Goal: Task Accomplishment & Management: Use online tool/utility

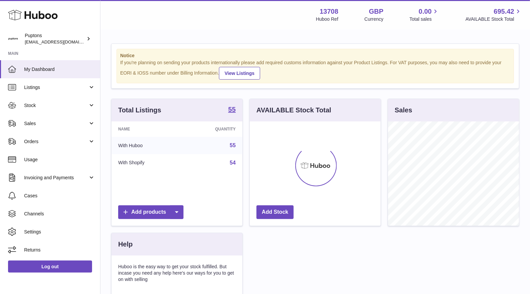
scroll to position [104, 131]
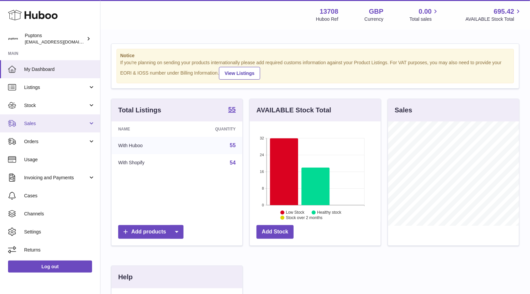
click at [34, 126] on span "Sales" at bounding box center [56, 124] width 64 height 6
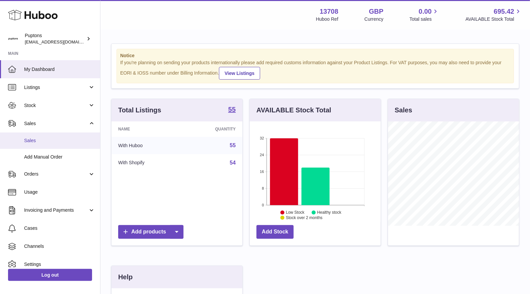
click at [41, 141] on span "Sales" at bounding box center [59, 141] width 71 height 6
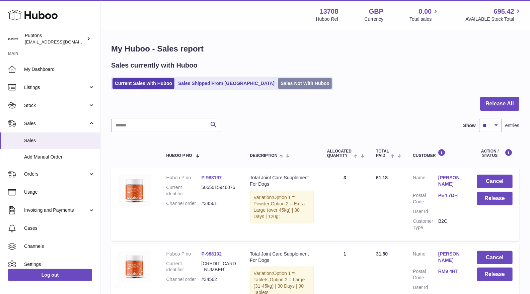
click at [289, 84] on link "Sales Not With Huboo" at bounding box center [305, 83] width 54 height 11
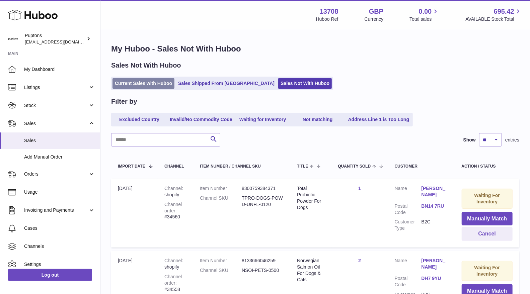
click at [141, 81] on link "Current Sales with Huboo" at bounding box center [144, 83] width 62 height 11
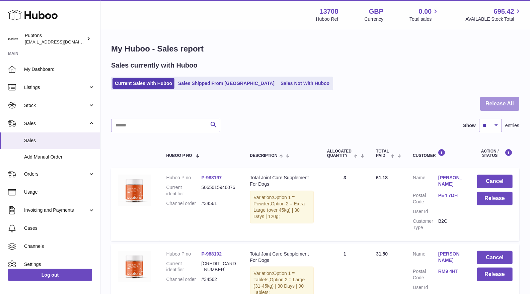
click at [492, 107] on button "Release All" at bounding box center [499, 104] width 39 height 14
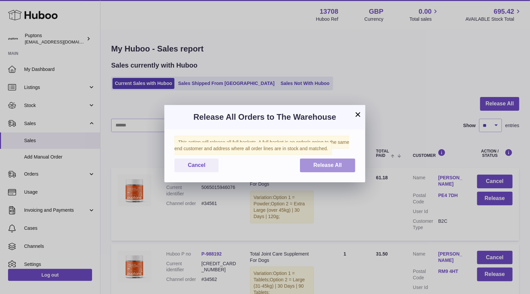
click at [332, 168] on span "Release All" at bounding box center [327, 165] width 28 height 6
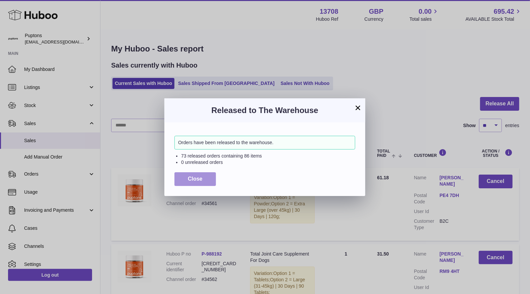
click at [200, 181] on span "Close" at bounding box center [195, 179] width 15 height 6
